Goal: Check status: Check status

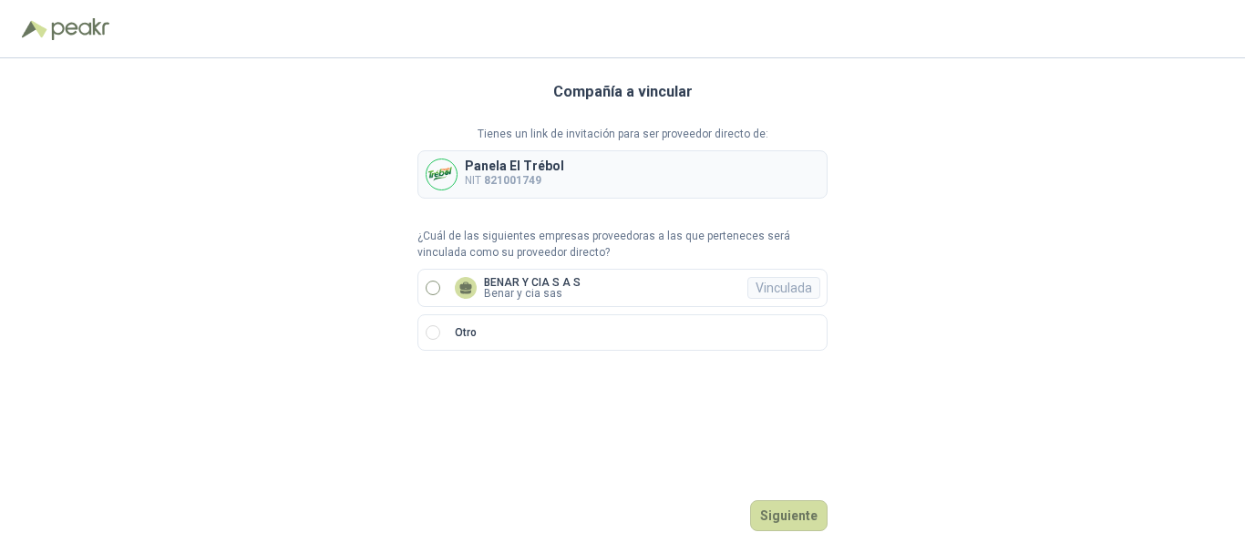
click at [498, 277] on p "BENAR Y CIA S A S" at bounding box center [532, 282] width 97 height 11
click at [797, 514] on button "Ingresar" at bounding box center [792, 515] width 72 height 31
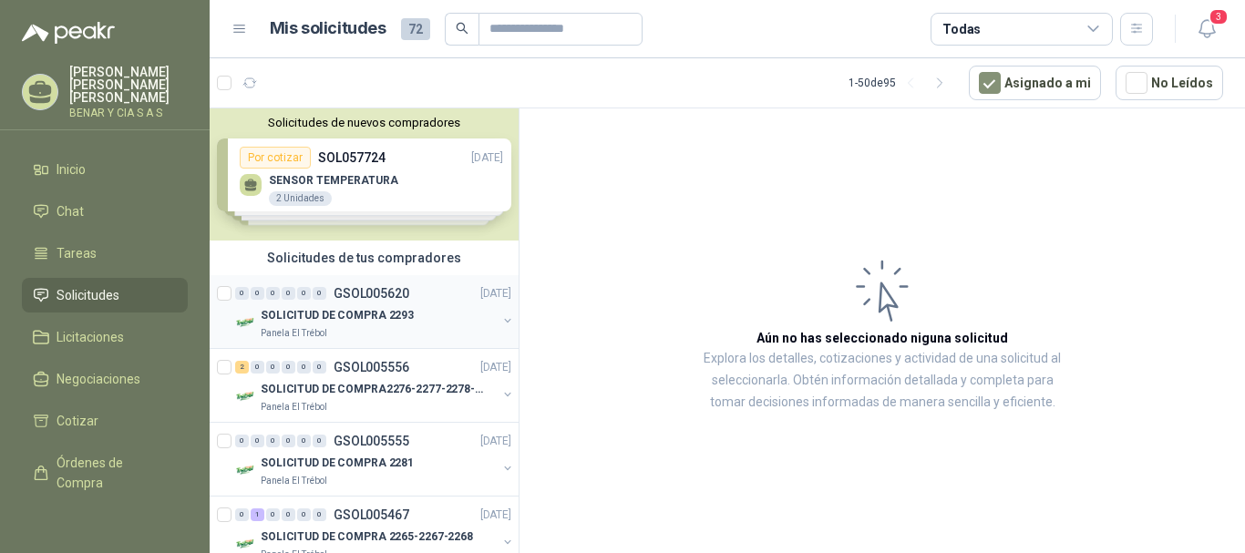
click at [318, 324] on p "SOLICITUD DE COMPRA 2293" at bounding box center [337, 315] width 153 height 17
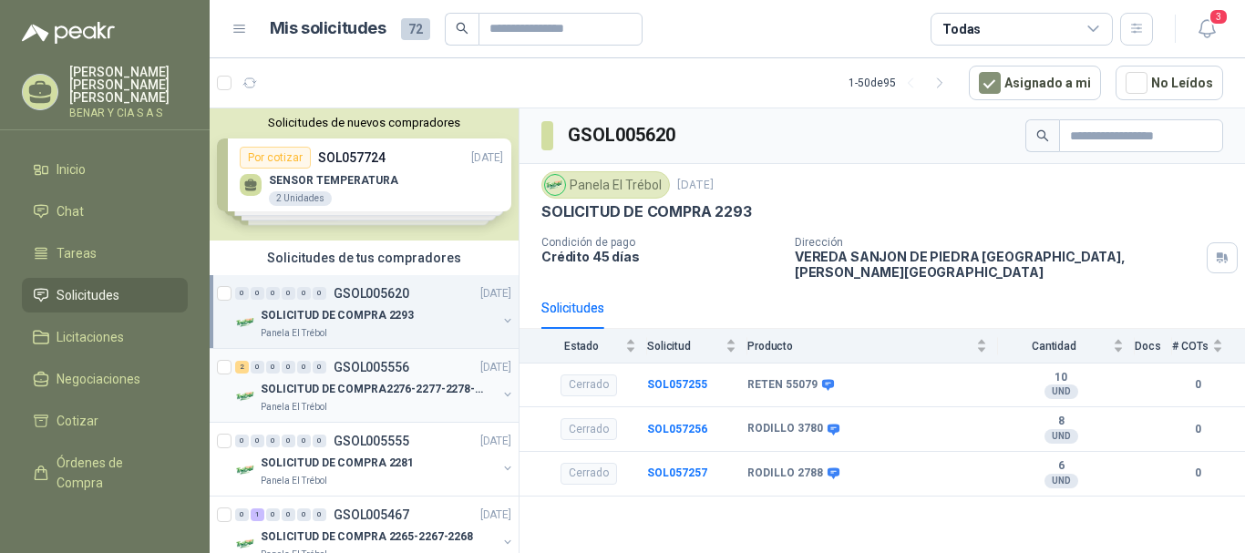
click at [422, 391] on p "SOLICITUD DE COMPRA2276-2277-2278-2284-2285-" at bounding box center [374, 389] width 227 height 17
